Goal: Check status: Check status

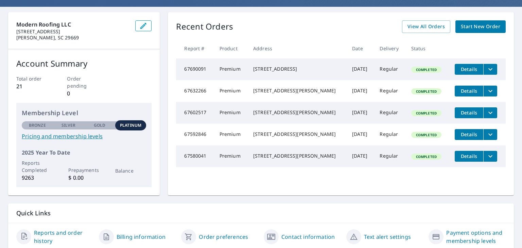
scroll to position [68, 0]
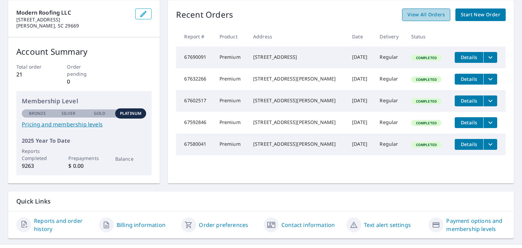
click at [427, 19] on link "View All Orders" at bounding box center [426, 14] width 48 height 13
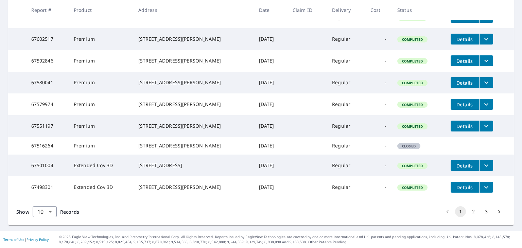
scroll to position [197, 0]
click at [456, 185] on span "Details" at bounding box center [464, 187] width 20 height 6
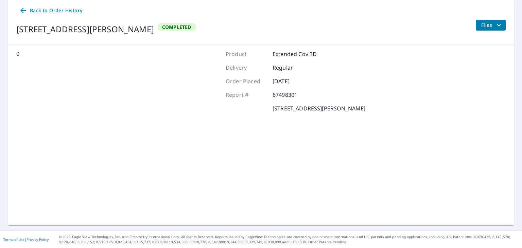
scroll to position [69, 0]
click at [23, 11] on icon at bounding box center [22, 10] width 5 height 5
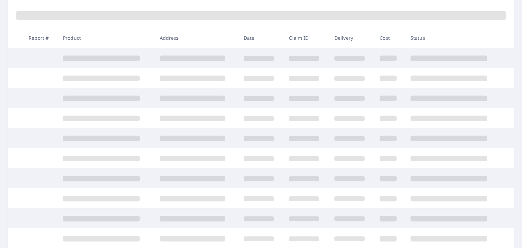
scroll to position [145, 0]
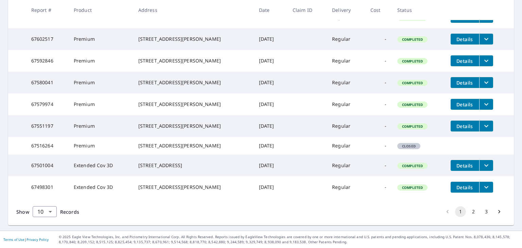
scroll to position [197, 0]
click at [482, 185] on icon "filesDropdownBtn-67498301" at bounding box center [486, 187] width 8 height 8
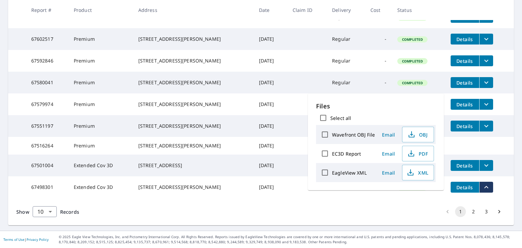
click at [61, 192] on td "67498301" at bounding box center [47, 187] width 42 height 22
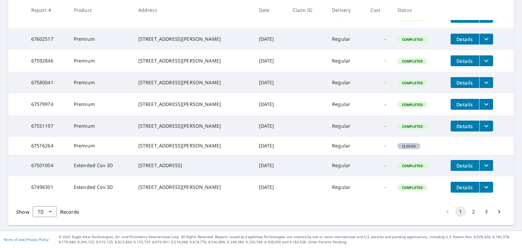
click at [93, 178] on td "Extended Cov 3D" at bounding box center [100, 187] width 65 height 22
click at [134, 186] on td "[STREET_ADDRESS][PERSON_NAME]" at bounding box center [193, 187] width 121 height 22
click at [142, 185] on div "[STREET_ADDRESS][PERSON_NAME]" at bounding box center [193, 187] width 110 height 7
click at [479, 185] on button "filesDropdownBtn-67498301" at bounding box center [486, 187] width 14 height 11
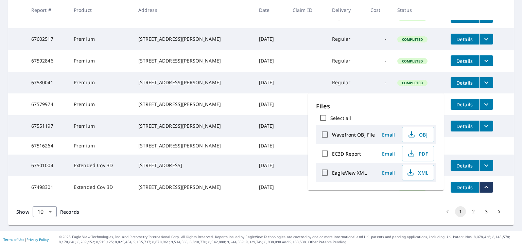
click at [370, 102] on p "Files" at bounding box center [376, 106] width 120 height 9
click at [305, 115] on td at bounding box center [306, 126] width 39 height 22
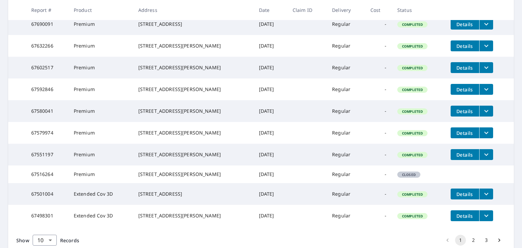
scroll to position [95, 0]
